Goal: Use online tool/utility: Utilize a website feature to perform a specific function

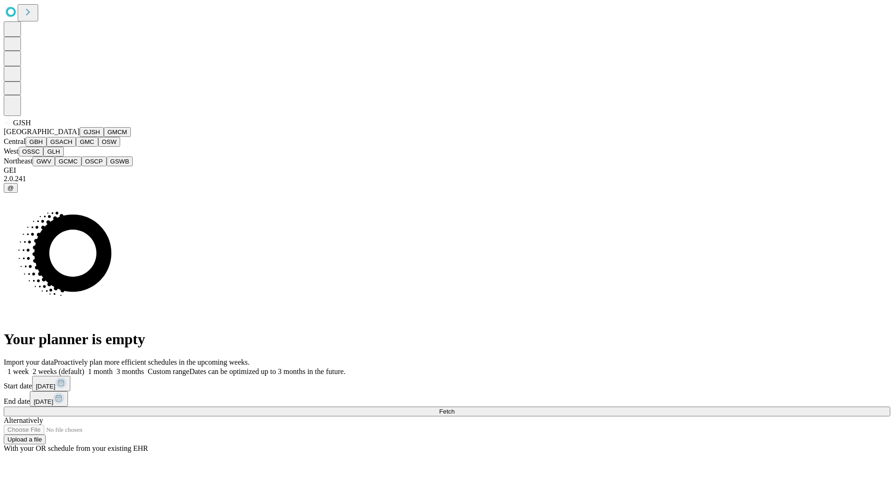
click at [80, 137] on button "GJSH" at bounding box center [92, 132] width 24 height 10
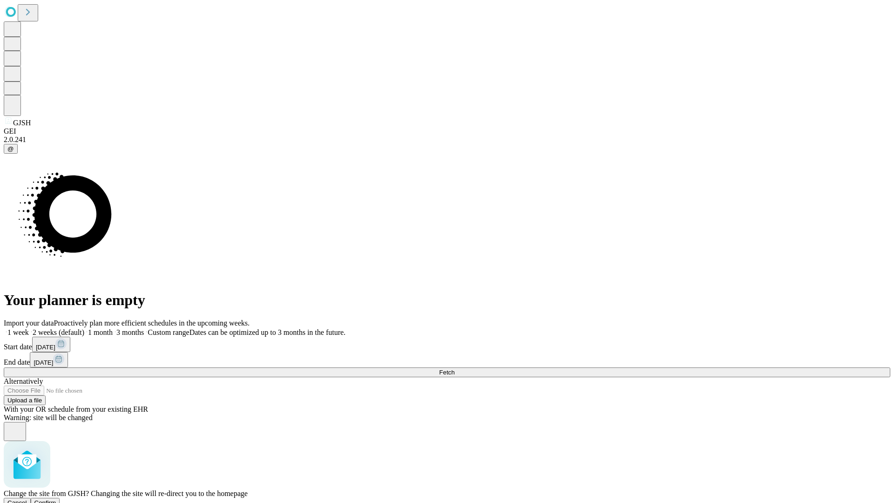
click at [56, 499] on span "Confirm" at bounding box center [45, 502] width 22 height 7
click at [113, 328] on label "1 month" at bounding box center [98, 332] width 28 height 8
click at [455, 369] on span "Fetch" at bounding box center [446, 372] width 15 height 7
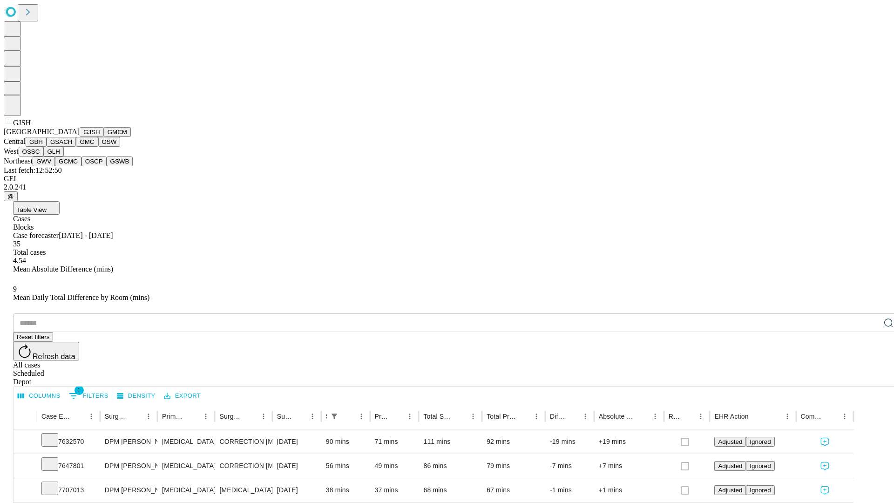
click at [104, 137] on button "GMCM" at bounding box center [117, 132] width 27 height 10
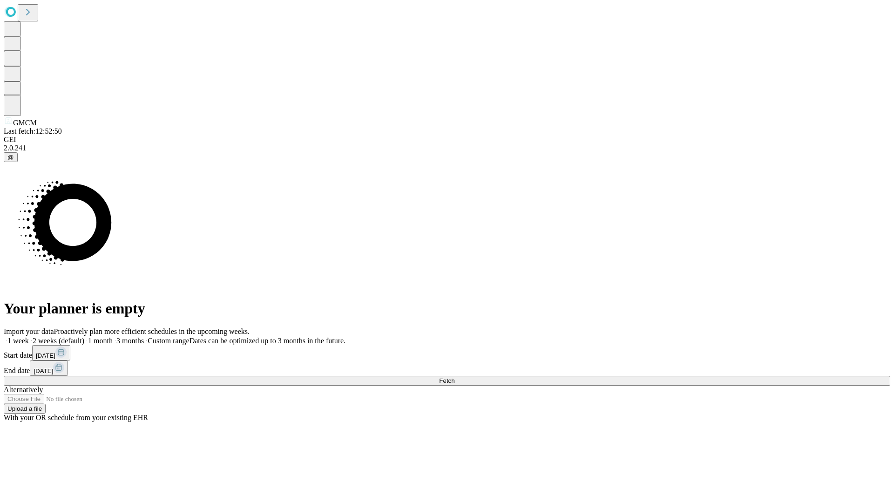
click at [113, 337] on label "1 month" at bounding box center [98, 341] width 28 height 8
click at [455, 377] on span "Fetch" at bounding box center [446, 380] width 15 height 7
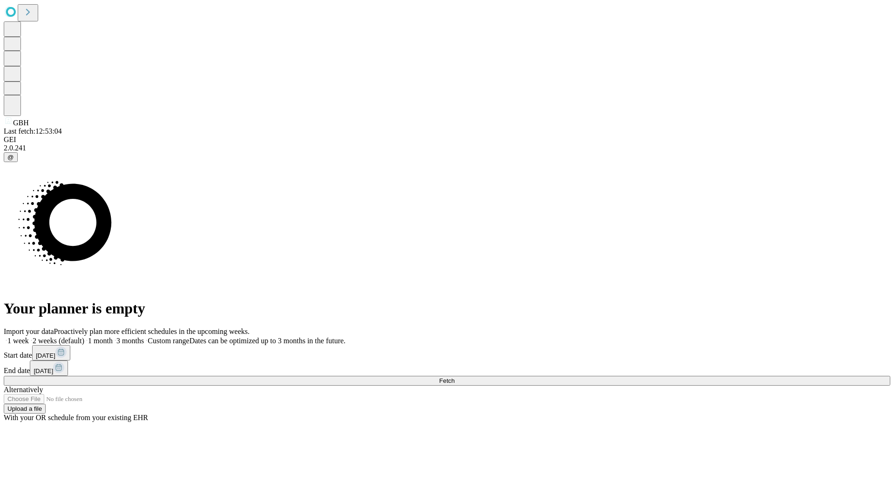
click at [113, 337] on label "1 month" at bounding box center [98, 341] width 28 height 8
click at [455, 377] on span "Fetch" at bounding box center [446, 380] width 15 height 7
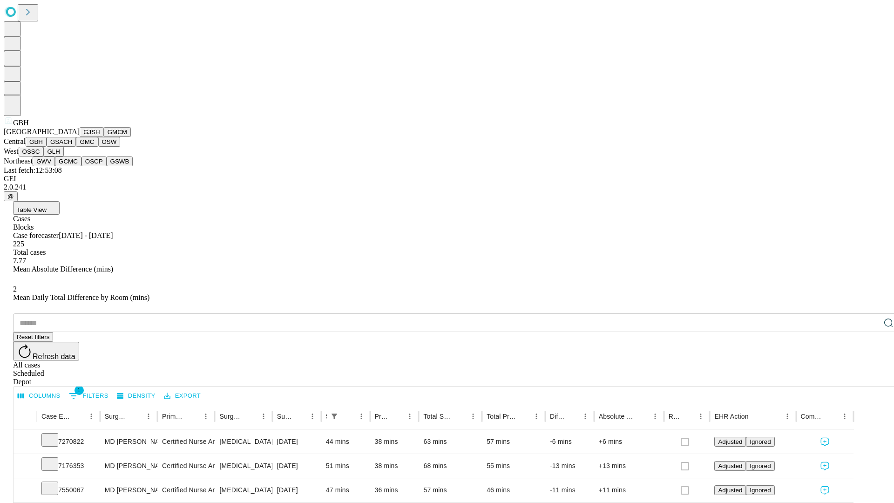
click at [72, 147] on button "GSACH" at bounding box center [61, 142] width 29 height 10
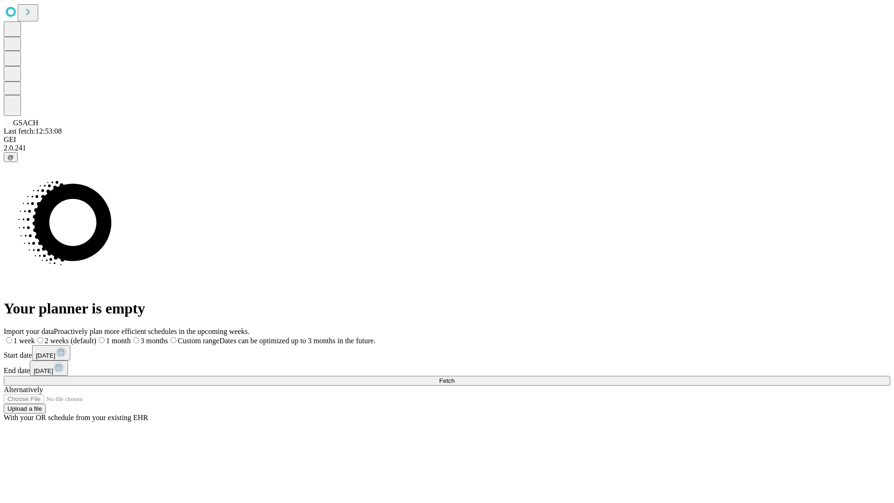
click at [131, 337] on label "1 month" at bounding box center [113, 341] width 34 height 8
click at [455, 377] on span "Fetch" at bounding box center [446, 380] width 15 height 7
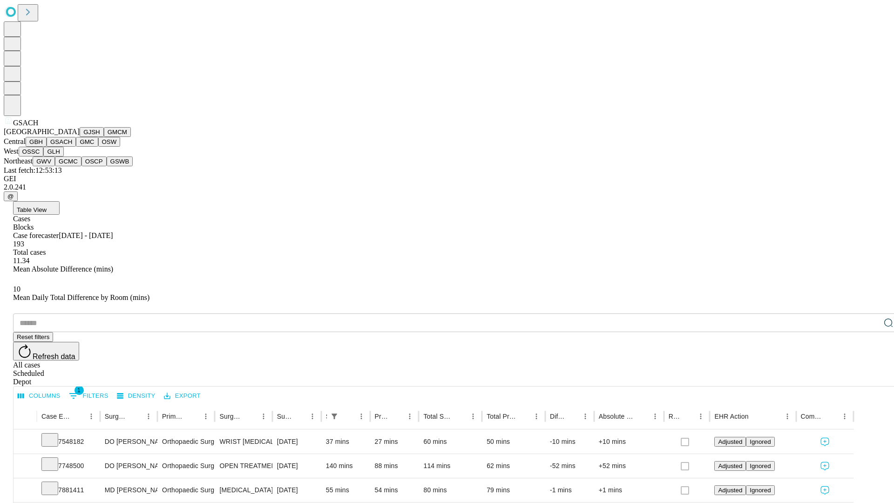
click at [76, 147] on button "GMC" at bounding box center [87, 142] width 22 height 10
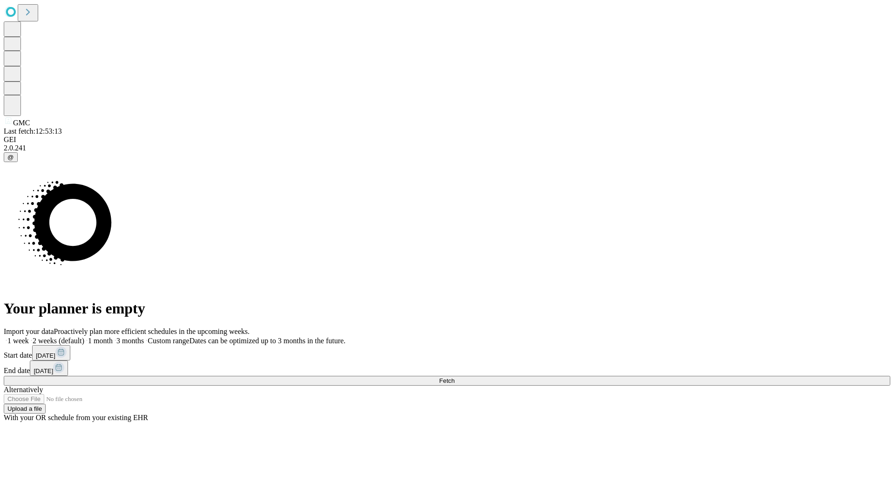
click at [113, 337] on label "1 month" at bounding box center [98, 341] width 28 height 8
click at [455, 377] on span "Fetch" at bounding box center [446, 380] width 15 height 7
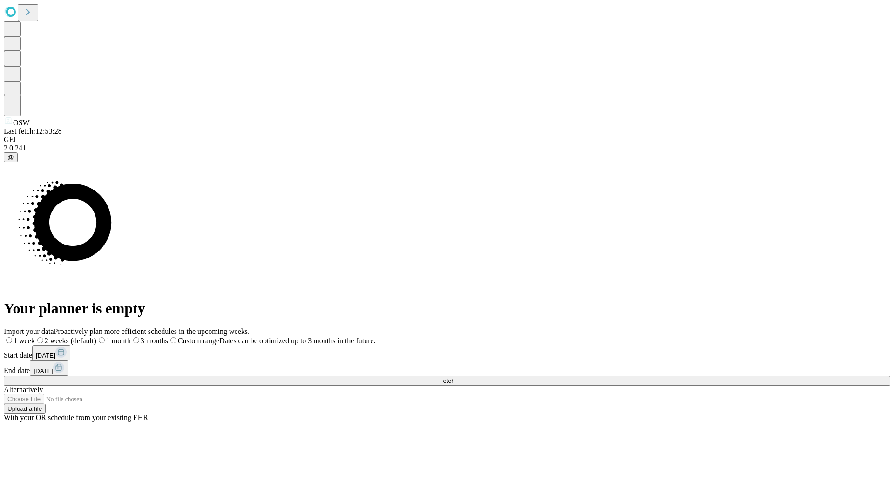
click at [131, 337] on label "1 month" at bounding box center [113, 341] width 34 height 8
click at [455, 377] on span "Fetch" at bounding box center [446, 380] width 15 height 7
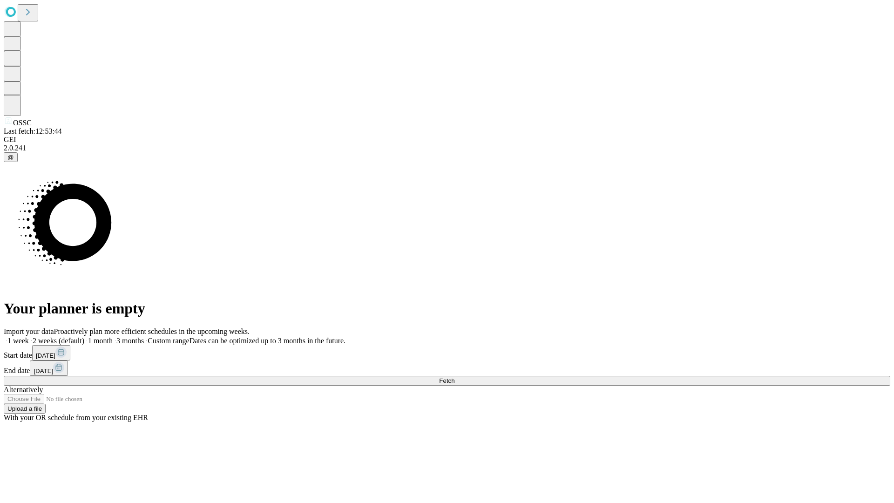
click at [113, 337] on label "1 month" at bounding box center [98, 341] width 28 height 8
click at [455, 377] on span "Fetch" at bounding box center [446, 380] width 15 height 7
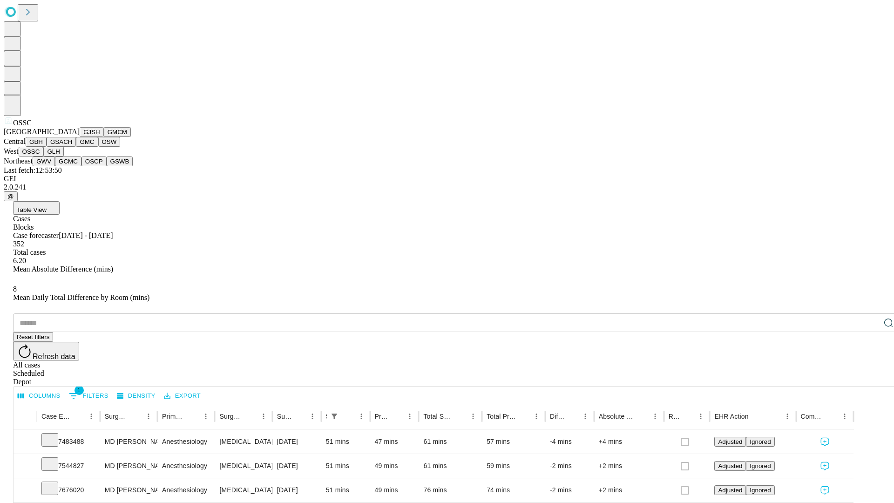
click at [63, 157] on button "GLH" at bounding box center [53, 152] width 20 height 10
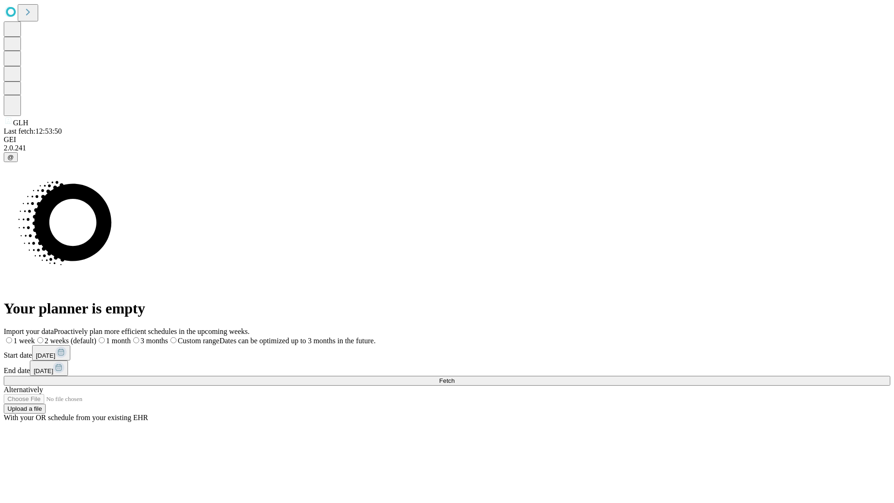
click at [131, 337] on label "1 month" at bounding box center [113, 341] width 34 height 8
click at [455, 377] on span "Fetch" at bounding box center [446, 380] width 15 height 7
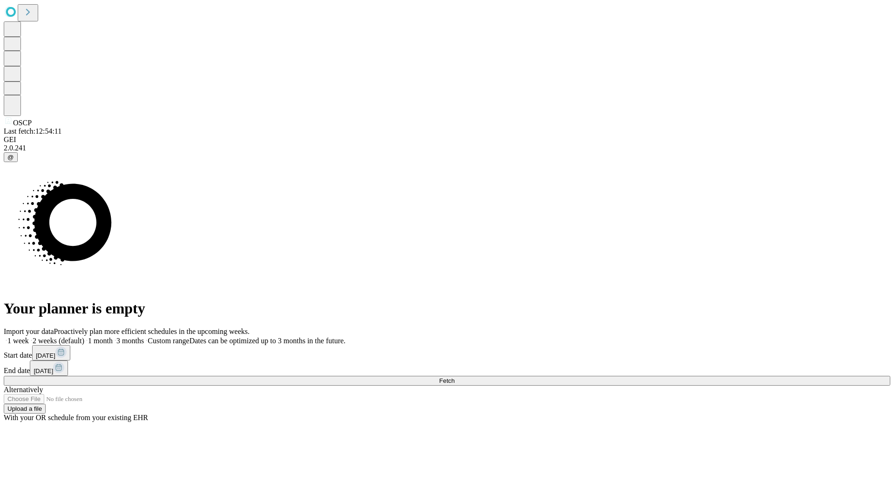
click at [113, 337] on label "1 month" at bounding box center [98, 341] width 28 height 8
click at [455, 377] on span "Fetch" at bounding box center [446, 380] width 15 height 7
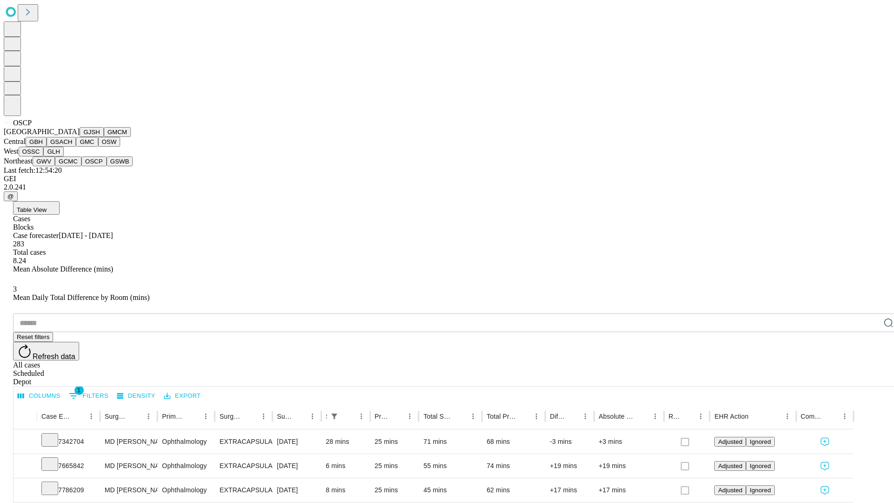
click at [107, 166] on button "GSWB" at bounding box center [120, 162] width 27 height 10
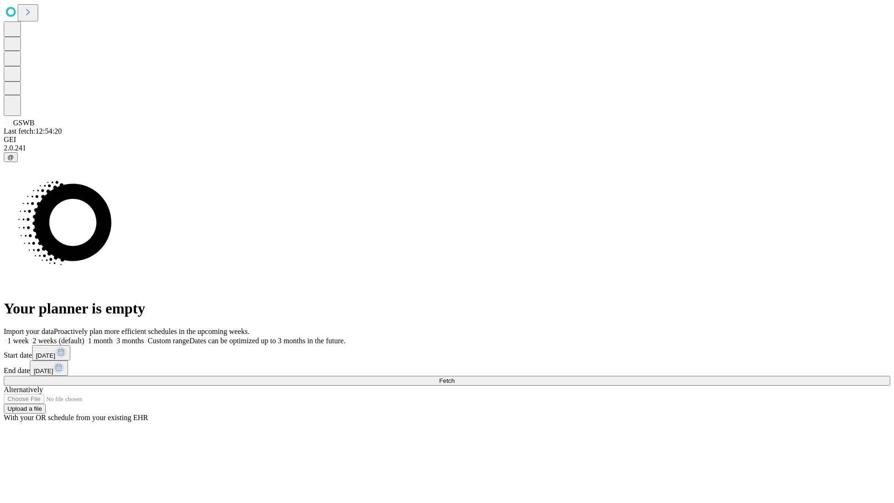
click at [113, 337] on label "1 month" at bounding box center [98, 341] width 28 height 8
click at [455, 377] on span "Fetch" at bounding box center [446, 380] width 15 height 7
